Goal: Information Seeking & Learning: Learn about a topic

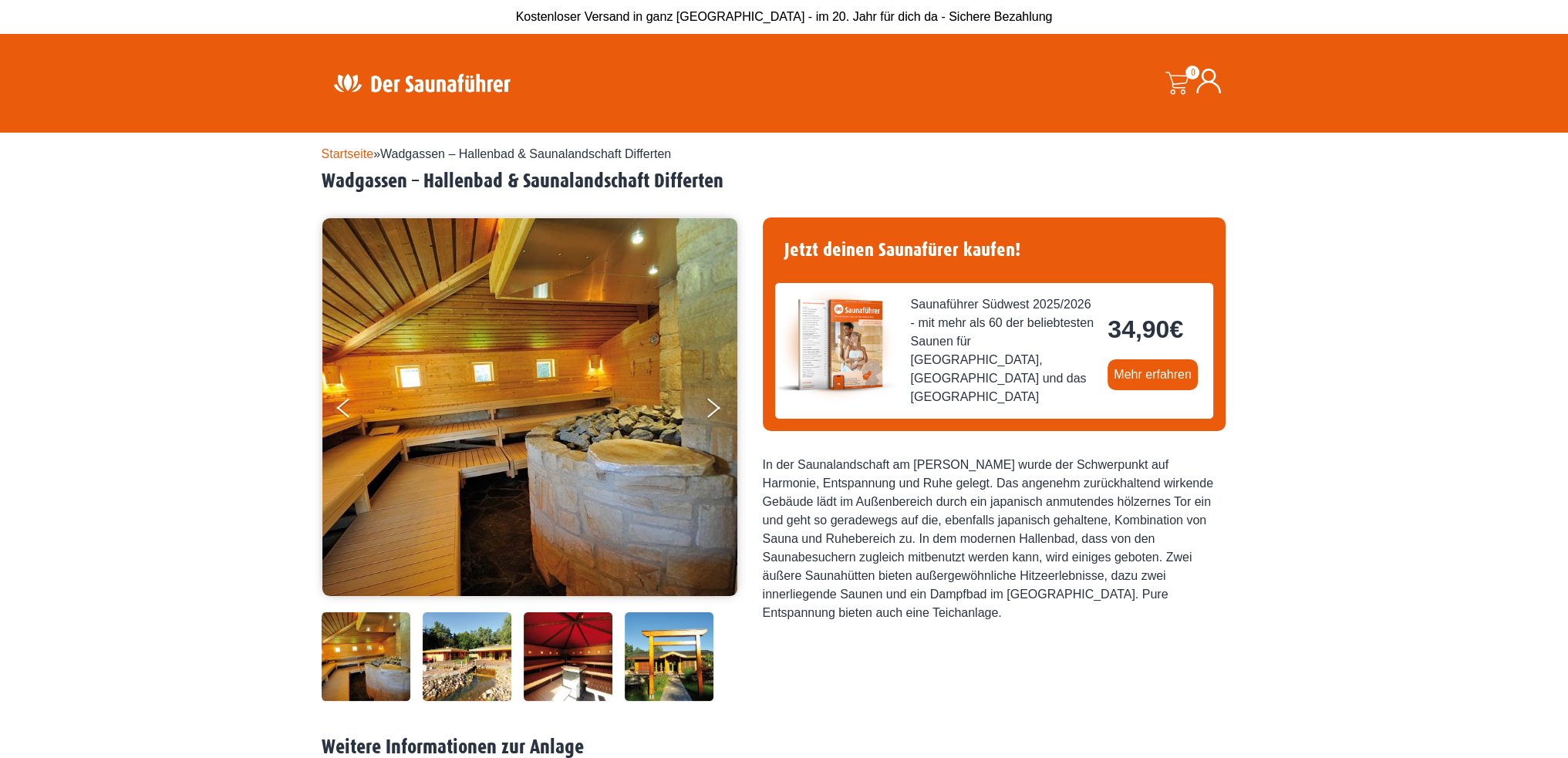
click at [470, 659] on img at bounding box center [468, 657] width 89 height 89
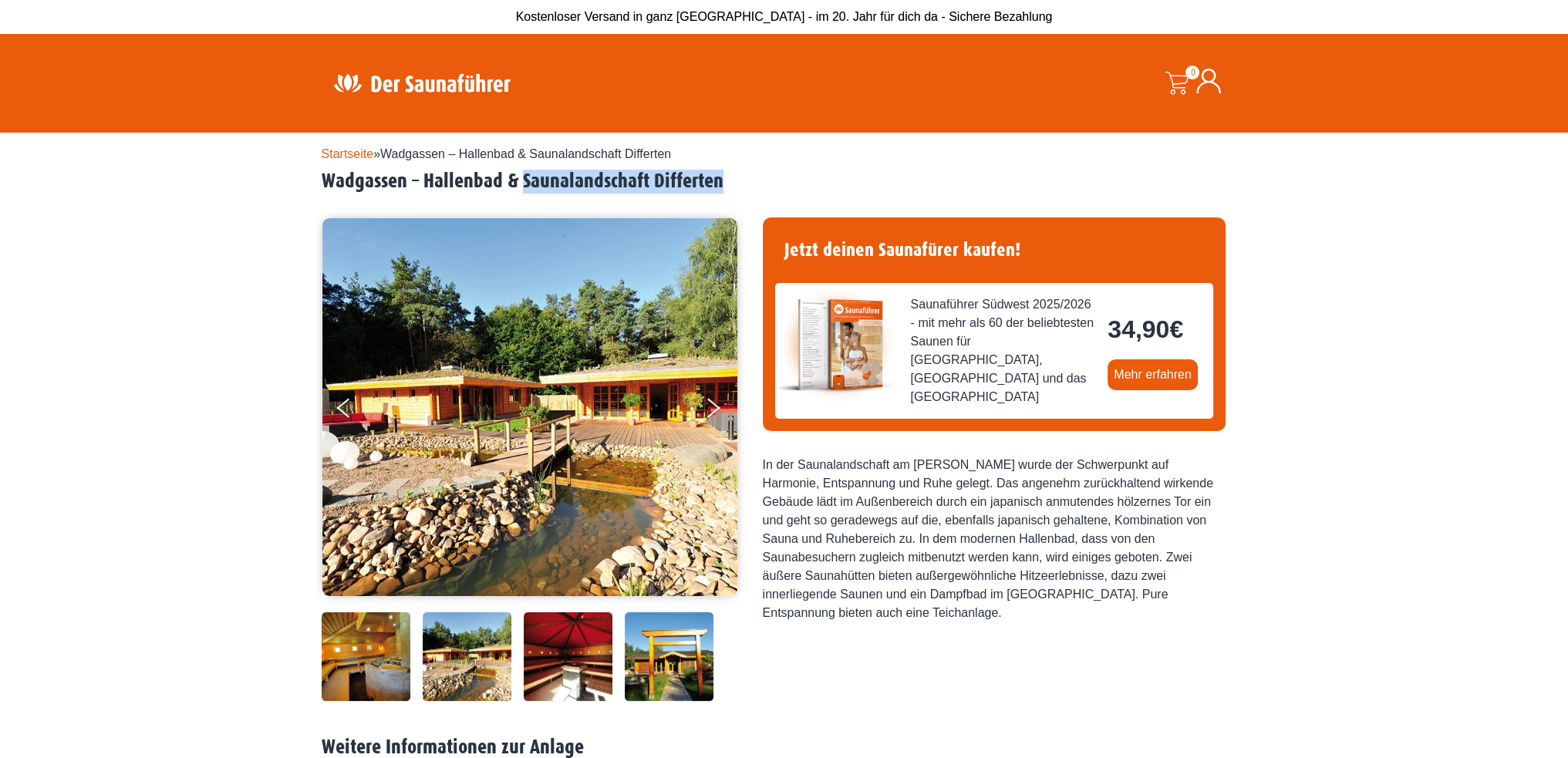
drag, startPoint x: 728, startPoint y: 181, endPoint x: 522, endPoint y: 185, distance: 206.0
click at [522, 185] on h2 "Wadgassen – Hallenbad & Saunalandschaft Differten" at bounding box center [784, 182] width 926 height 24
copy h2 "Saunalandschaft Differten"
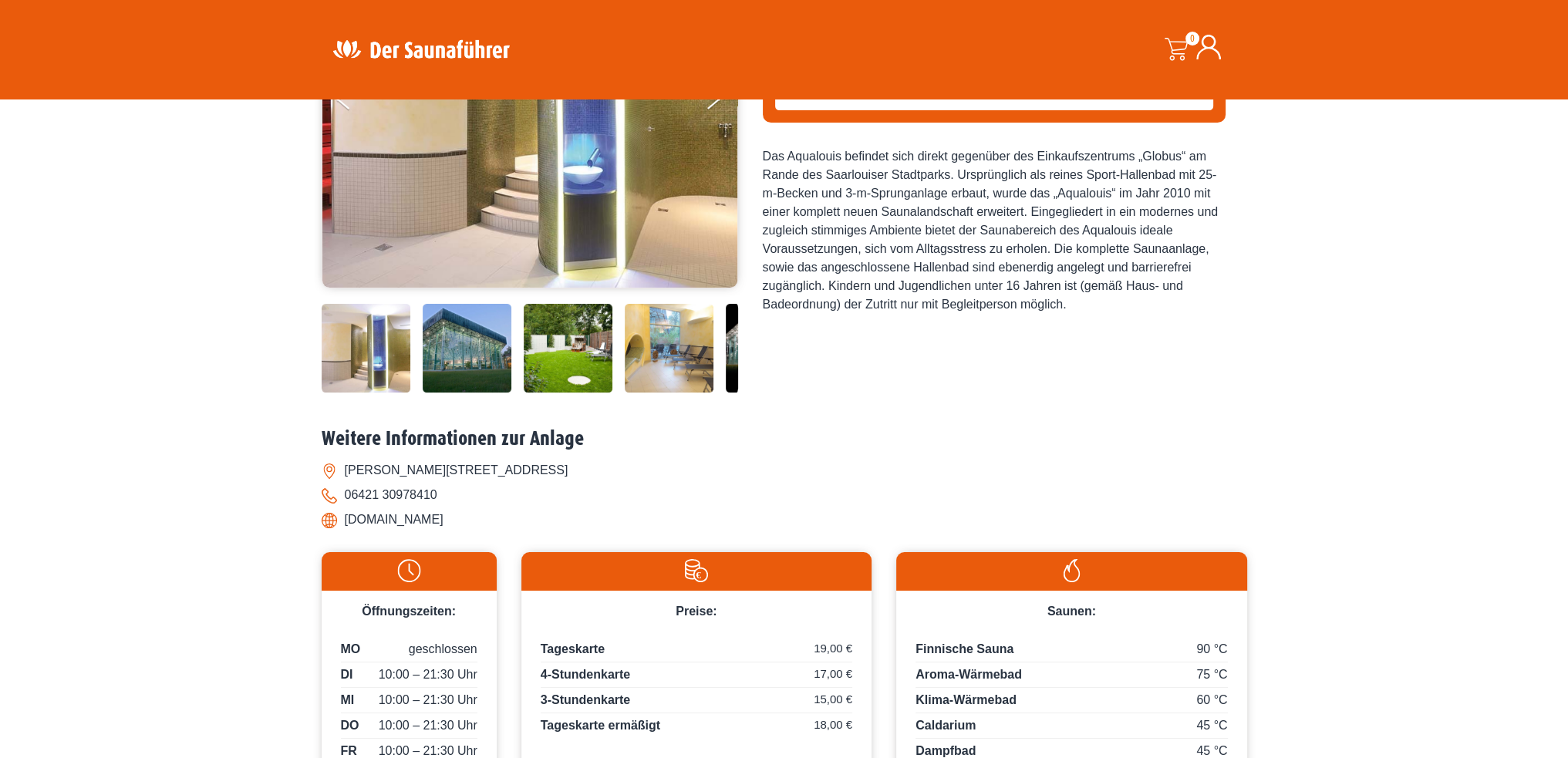
click at [589, 338] on img at bounding box center [568, 349] width 89 height 89
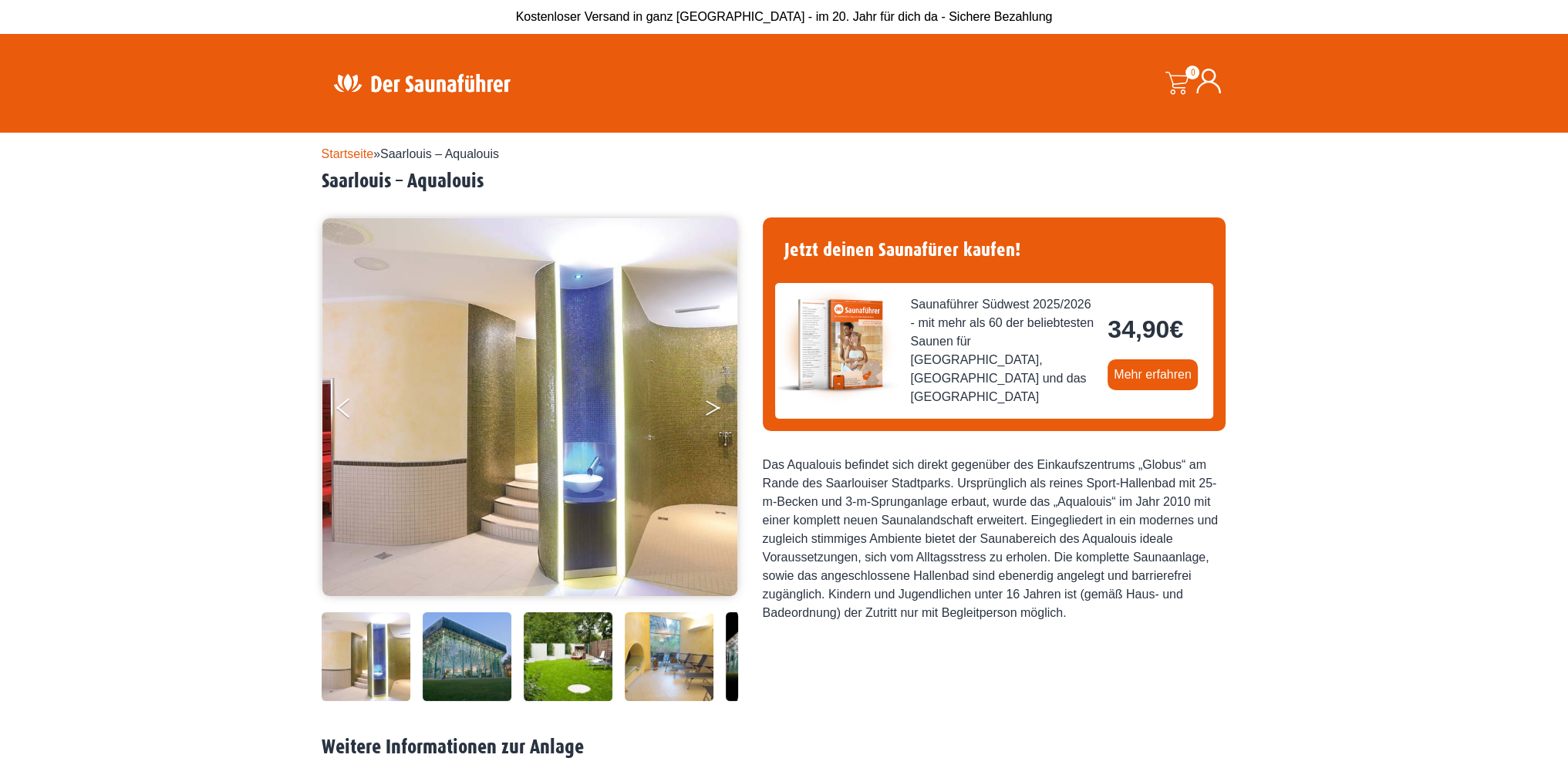
click at [722, 407] on button "Next" at bounding box center [724, 411] width 39 height 39
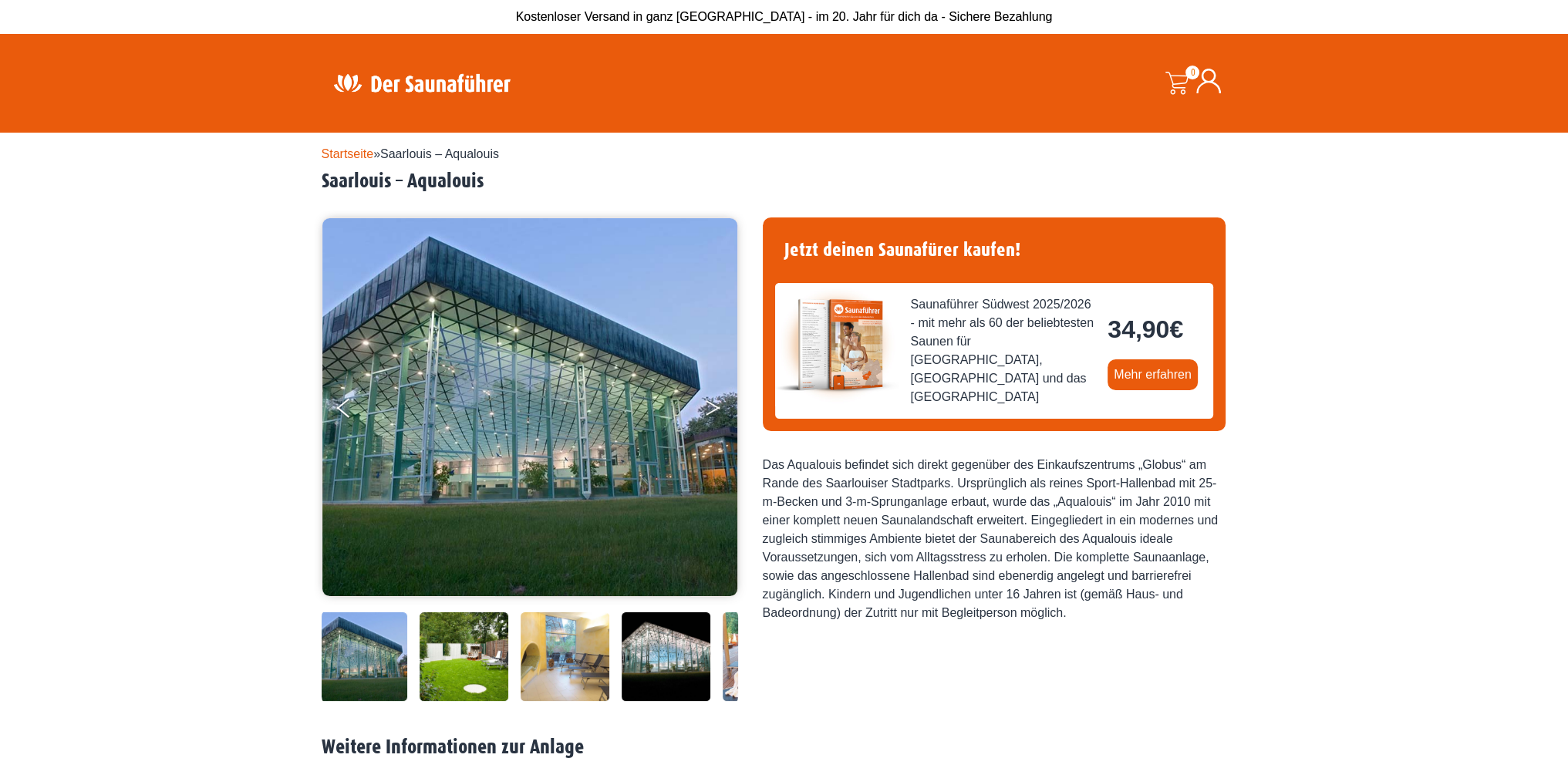
click at [722, 407] on button "Next" at bounding box center [724, 411] width 39 height 39
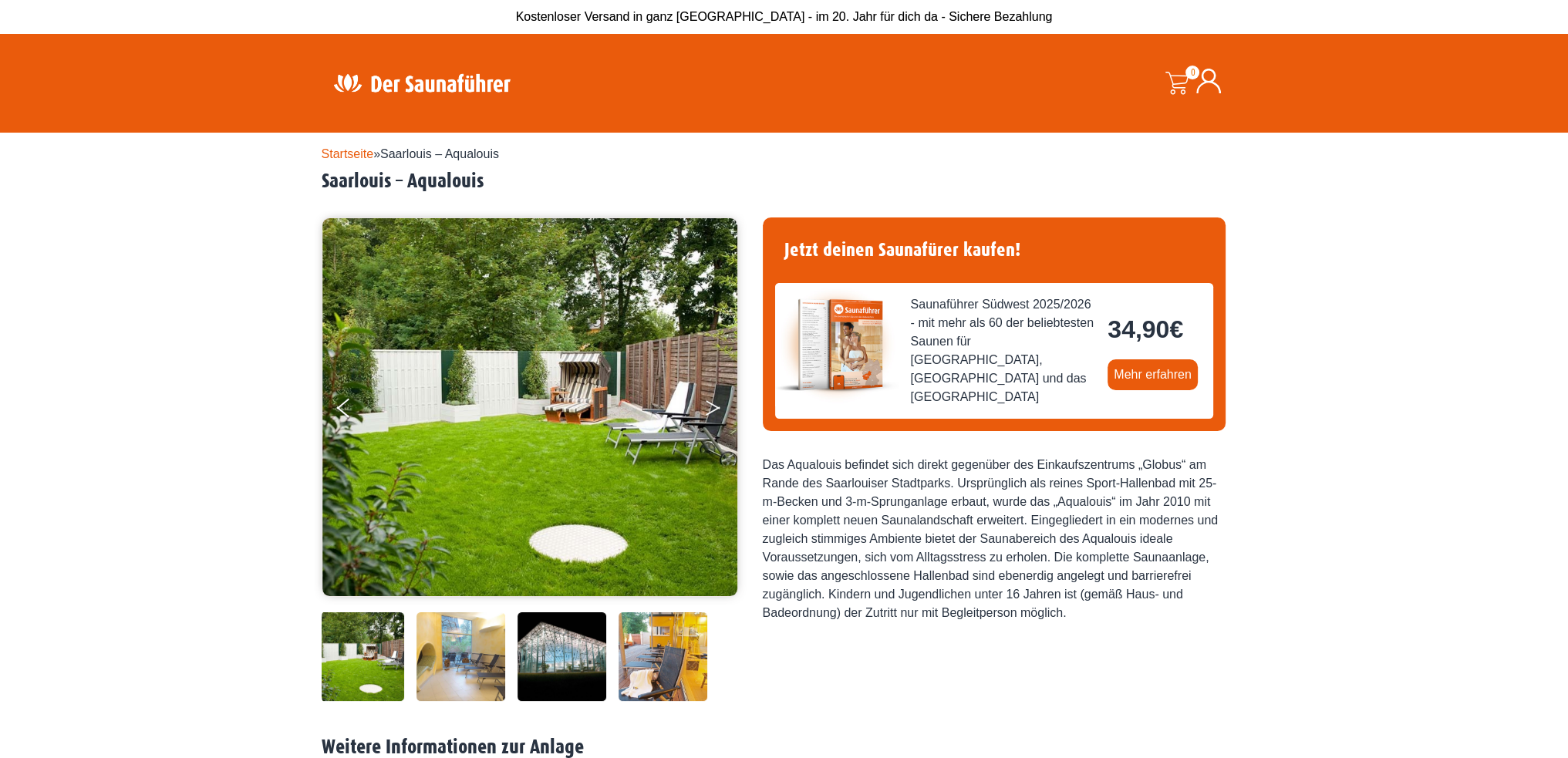
click at [718, 407] on icon "Next" at bounding box center [713, 411] width 14 height 10
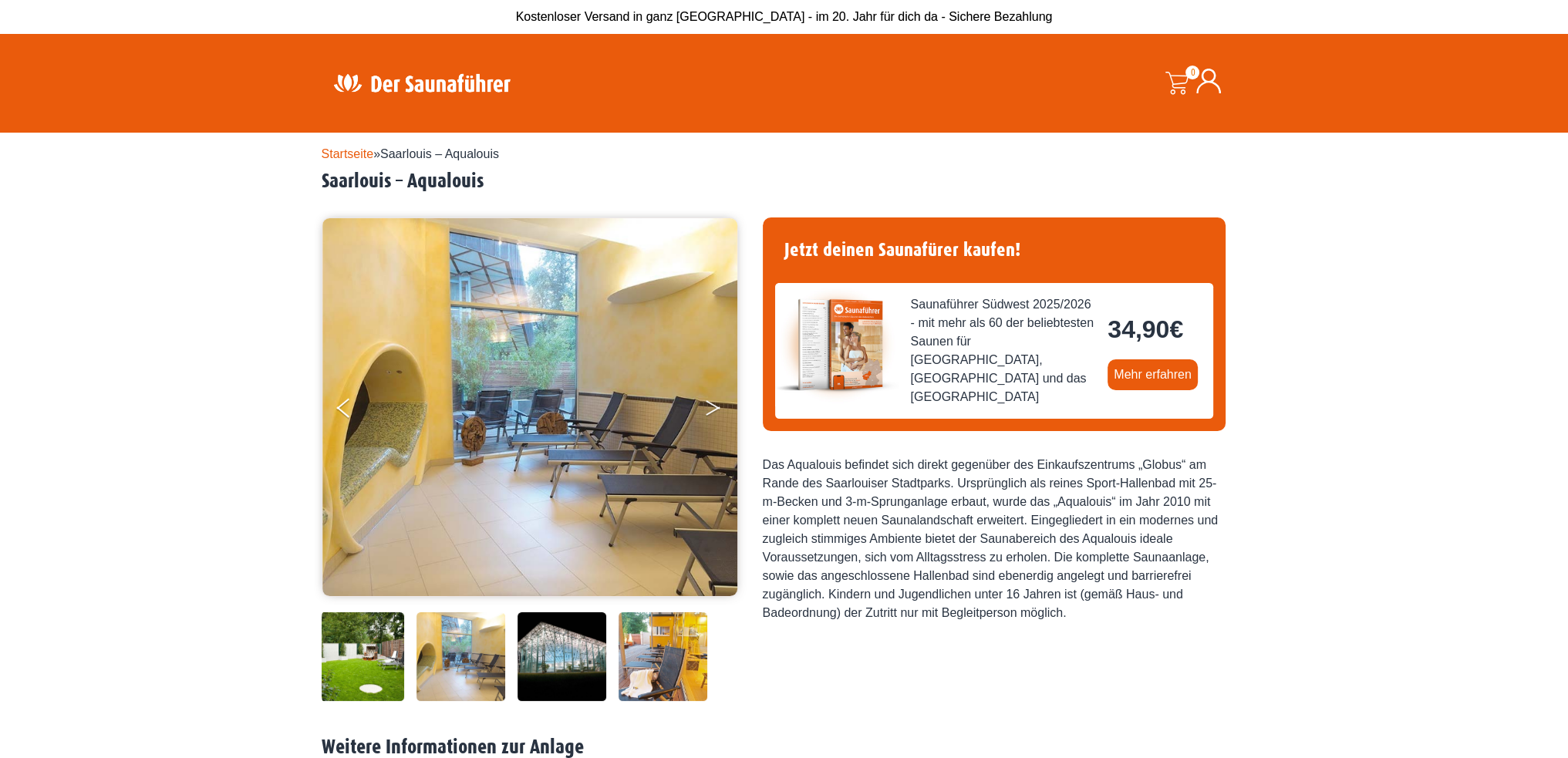
click at [718, 407] on icon "Next" at bounding box center [713, 411] width 14 height 10
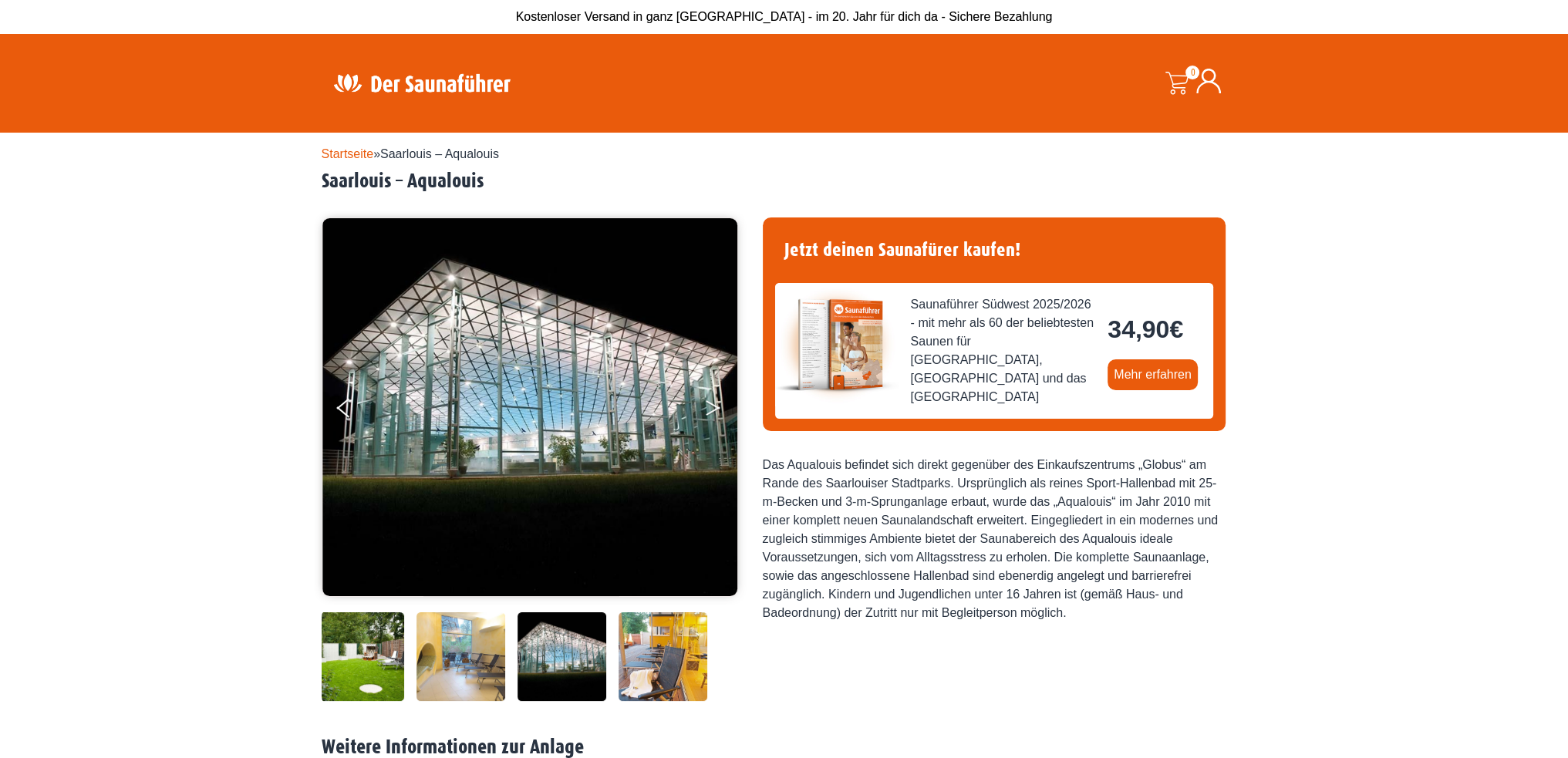
click at [718, 407] on icon "Next" at bounding box center [713, 411] width 14 height 10
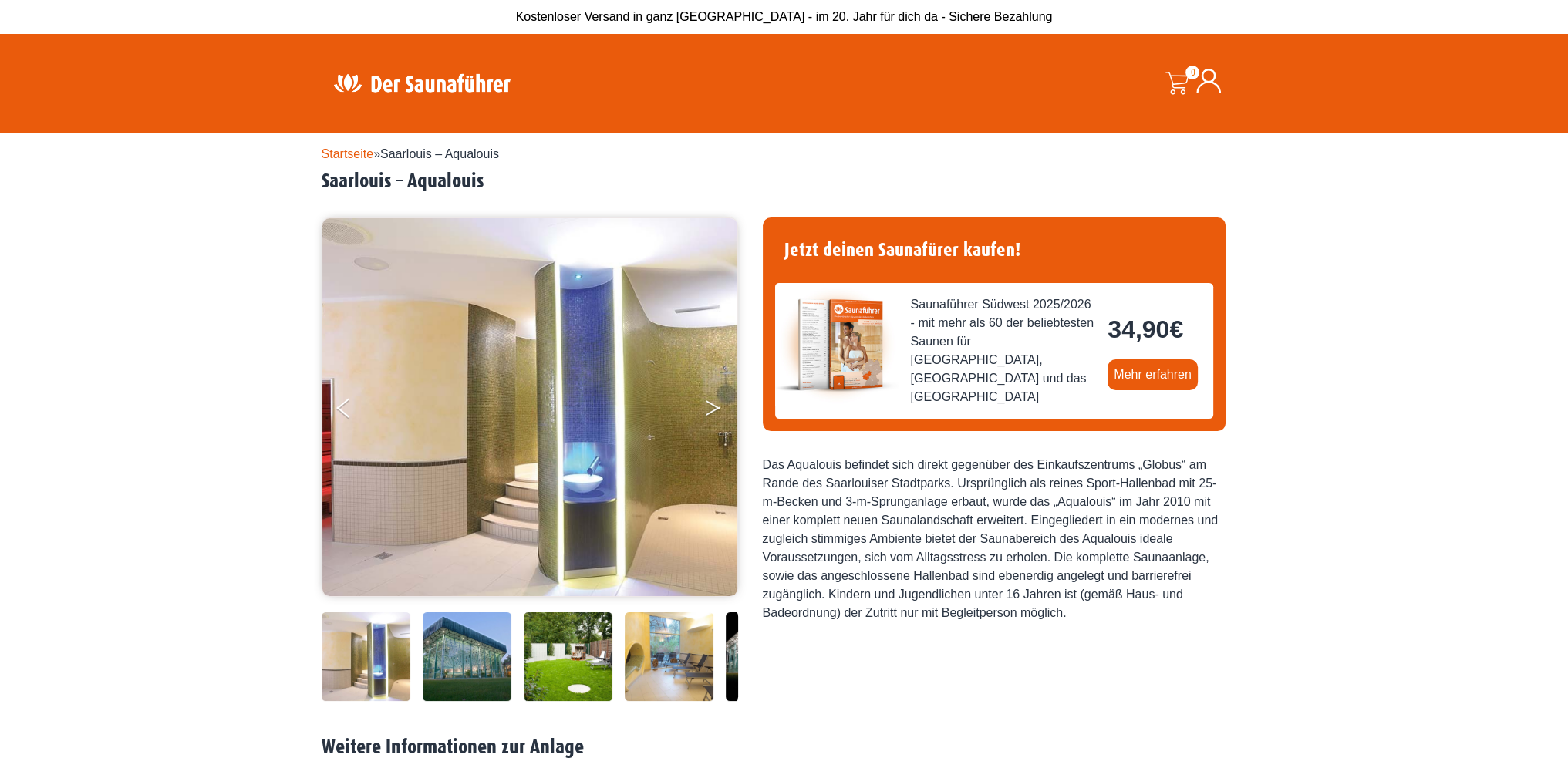
click at [719, 407] on icon "Next" at bounding box center [713, 405] width 14 height 10
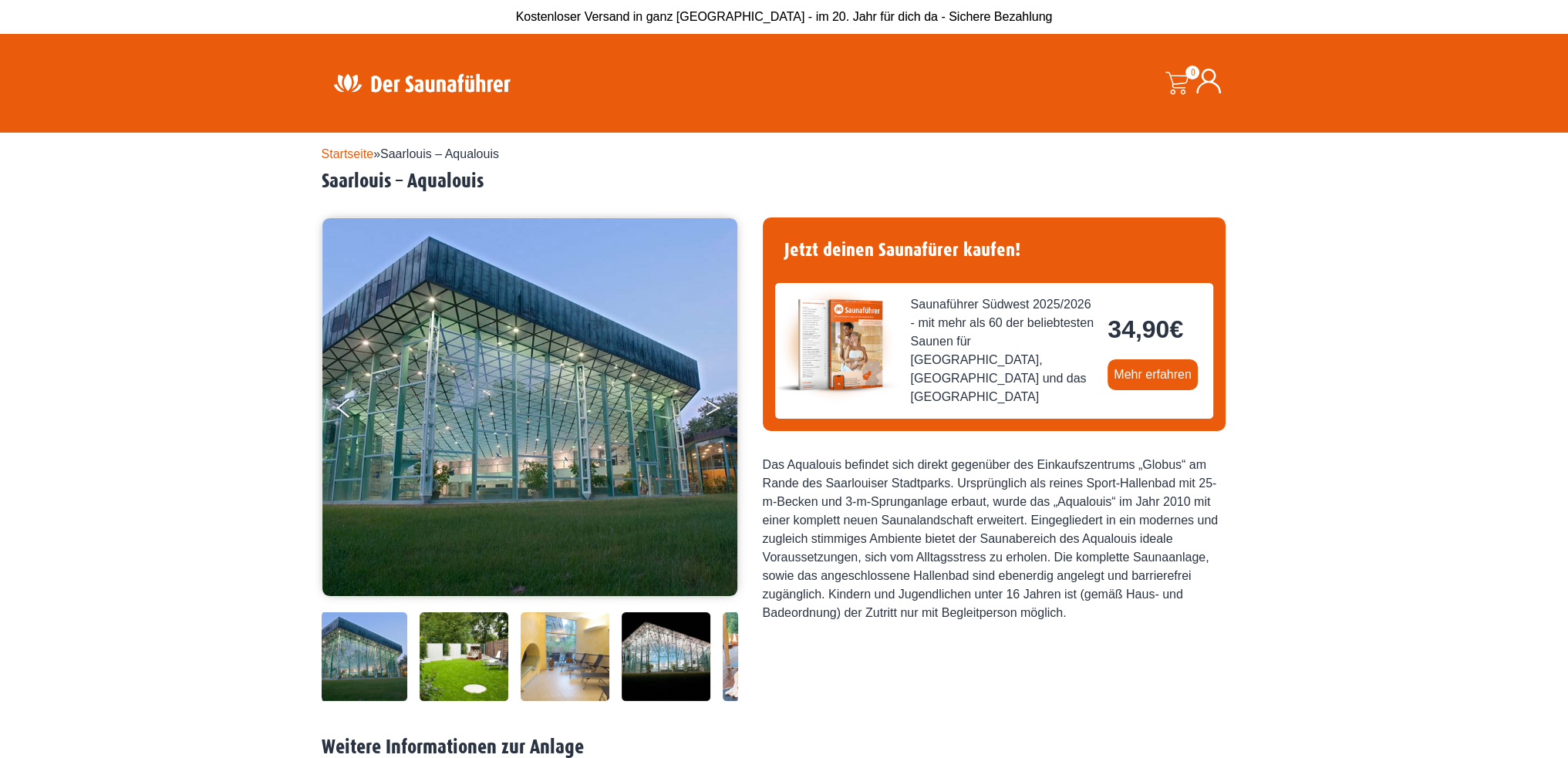
click at [719, 407] on icon "Next" at bounding box center [713, 405] width 14 height 10
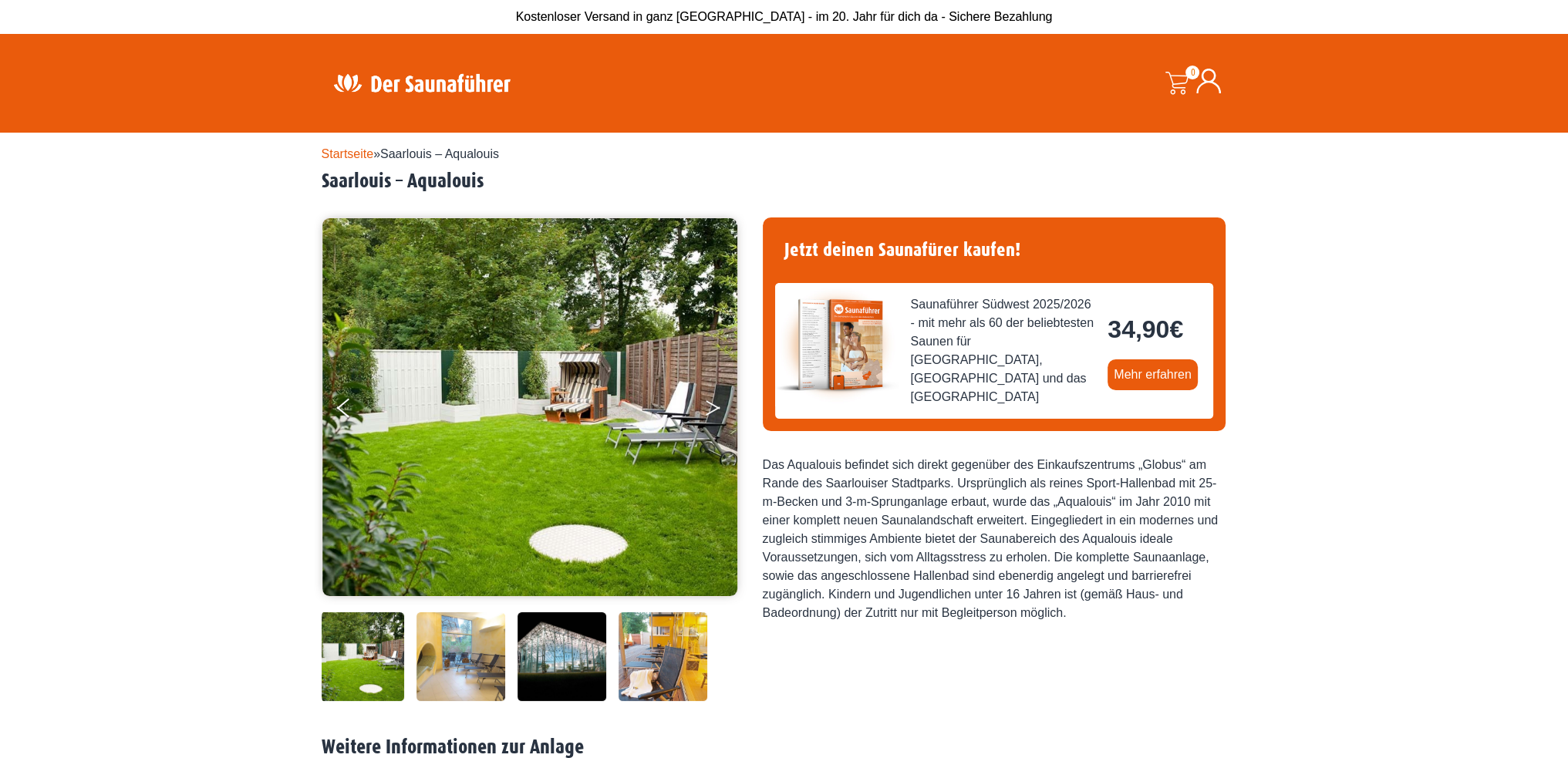
click at [710, 399] on button "Next" at bounding box center [724, 411] width 39 height 39
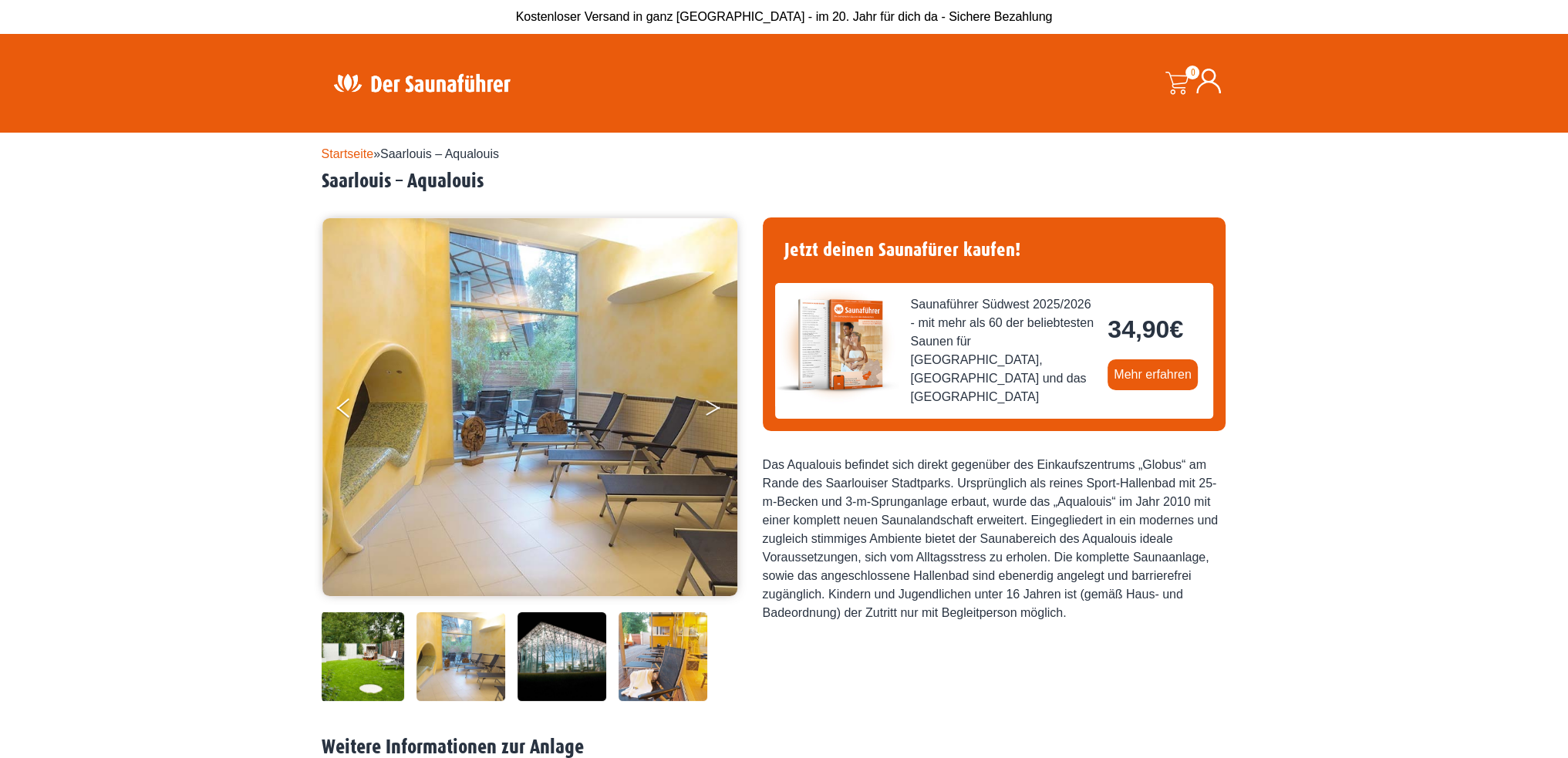
click at [710, 399] on button "Next" at bounding box center [724, 411] width 39 height 39
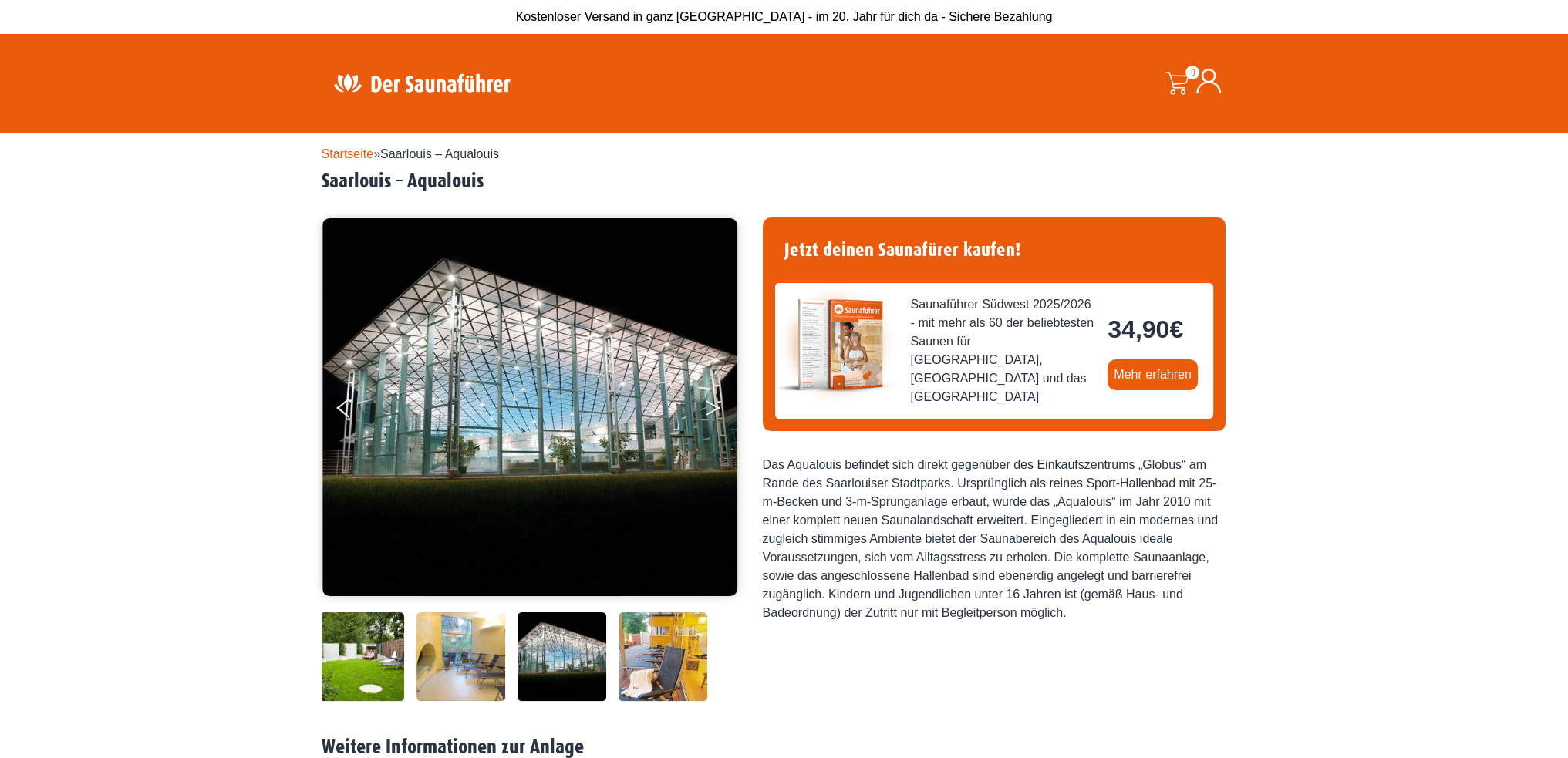
click at [710, 399] on button "Next" at bounding box center [724, 411] width 39 height 39
